Goal: Check status: Check status

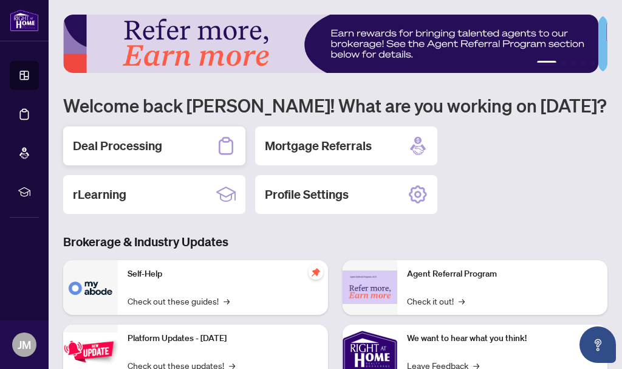
click at [138, 148] on h2 "Deal Processing" at bounding box center [117, 145] width 89 height 17
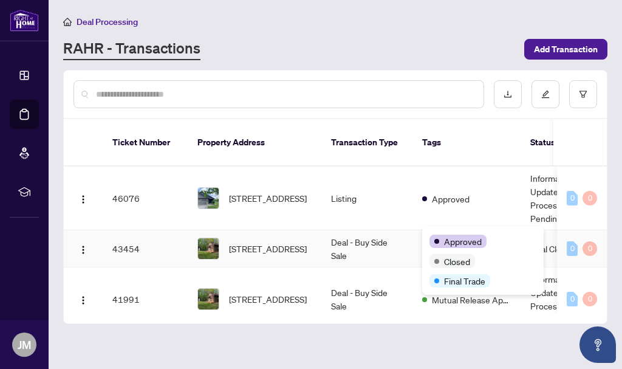
click at [458, 235] on span "Approved" at bounding box center [463, 240] width 38 height 13
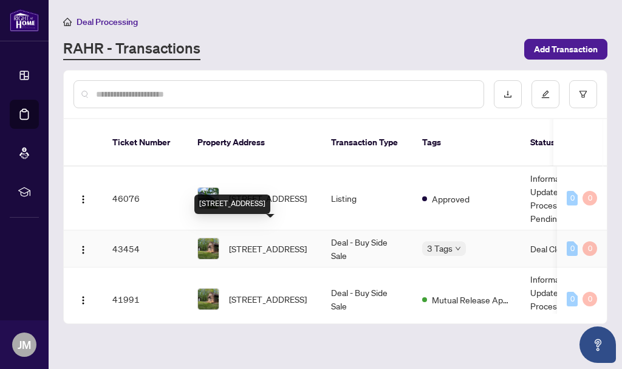
click at [265, 242] on span "[STREET_ADDRESS]" at bounding box center [268, 248] width 78 height 13
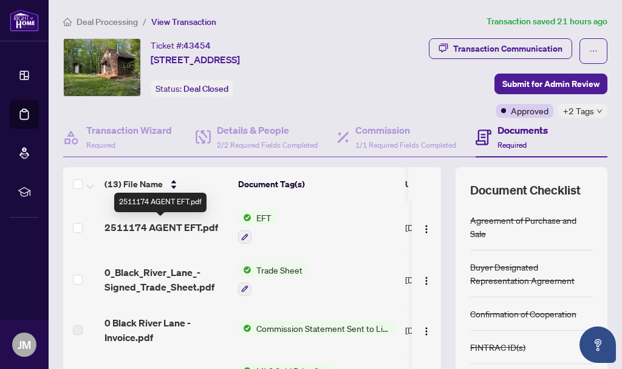
click at [182, 225] on span "2511174 AGENT EFT.pdf" at bounding box center [161, 227] width 114 height 15
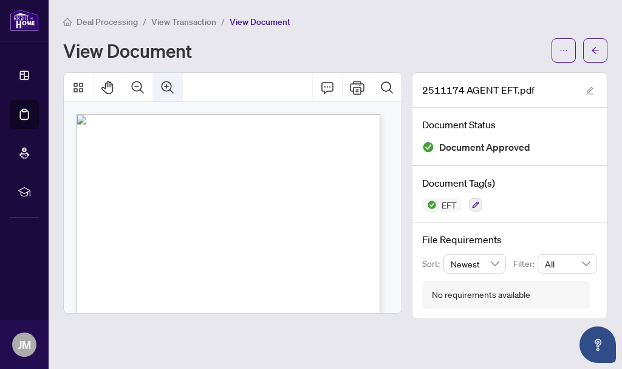
click at [169, 83] on icon "Zoom In" at bounding box center [167, 87] width 15 height 15
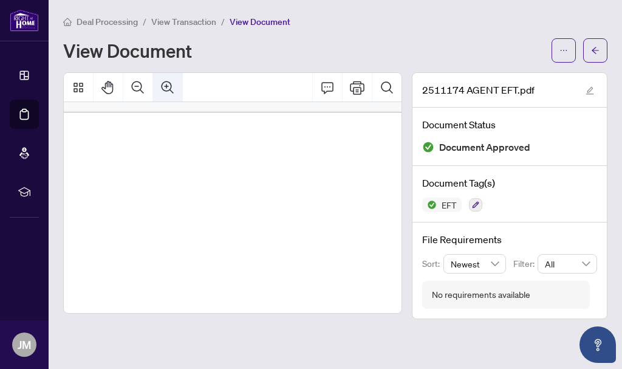
click at [169, 83] on icon "Zoom In" at bounding box center [167, 87] width 15 height 15
click at [188, 21] on span "View Transaction" at bounding box center [183, 21] width 65 height 11
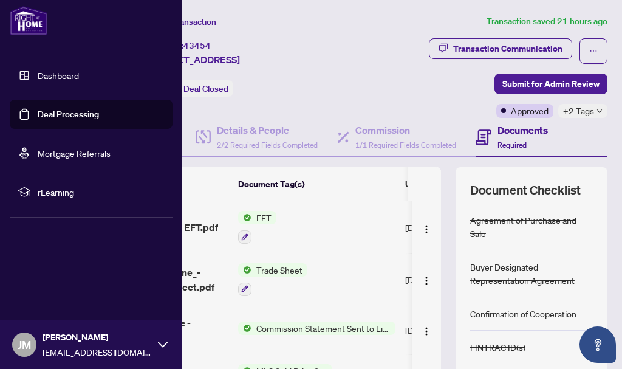
click at [165, 339] on icon at bounding box center [163, 344] width 10 height 10
click at [46, 276] on span "Logout" at bounding box center [48, 271] width 27 height 19
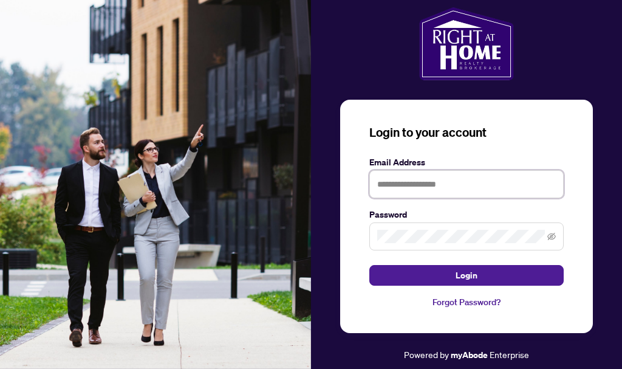
type input "**********"
